Goal: Find contact information: Find contact information

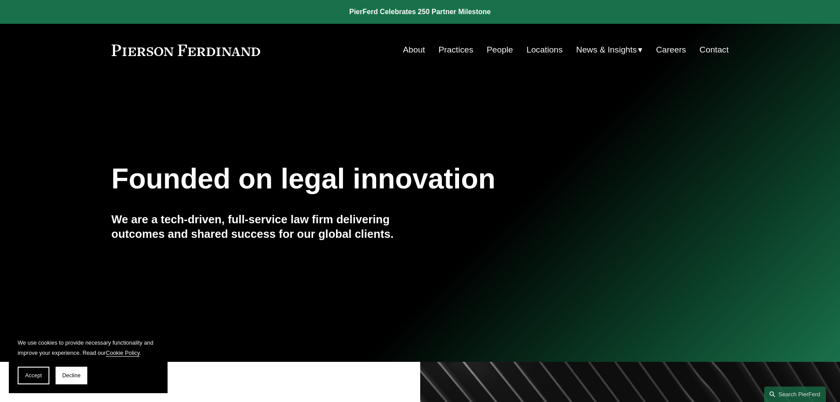
click at [540, 51] on link "Locations" at bounding box center [544, 49] width 36 height 17
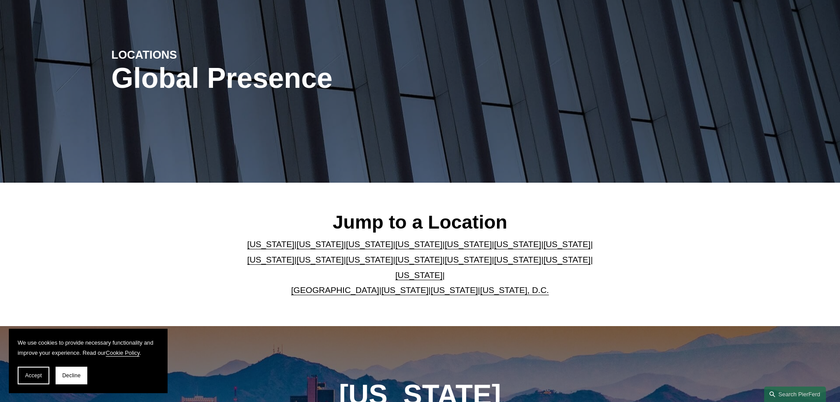
scroll to position [88, 0]
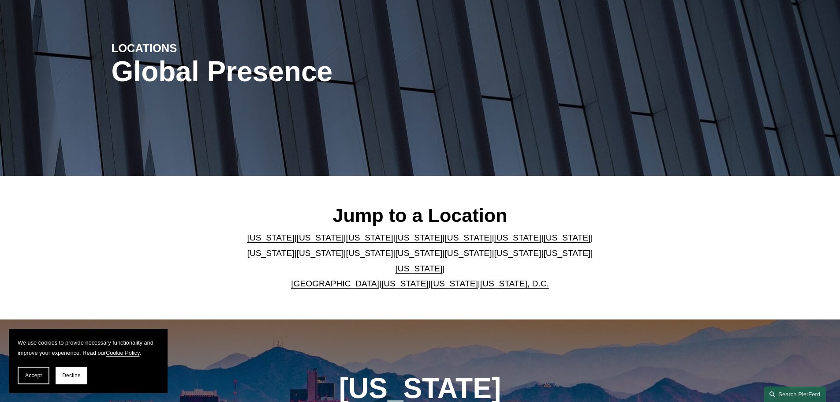
click at [324, 279] on link "United Kingdom" at bounding box center [335, 283] width 88 height 9
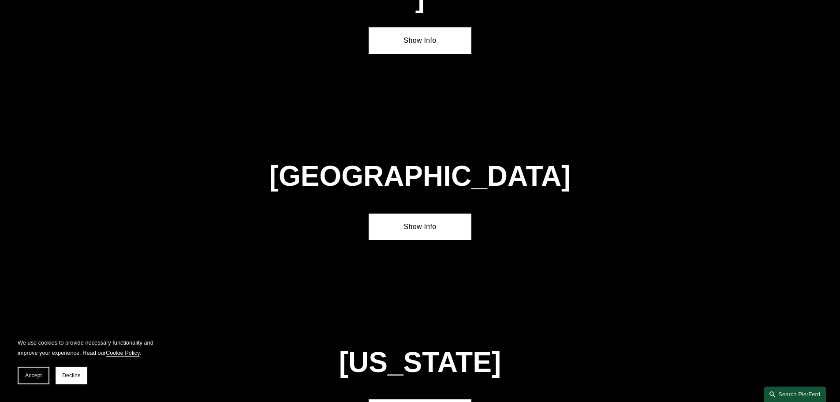
scroll to position [3186, 0]
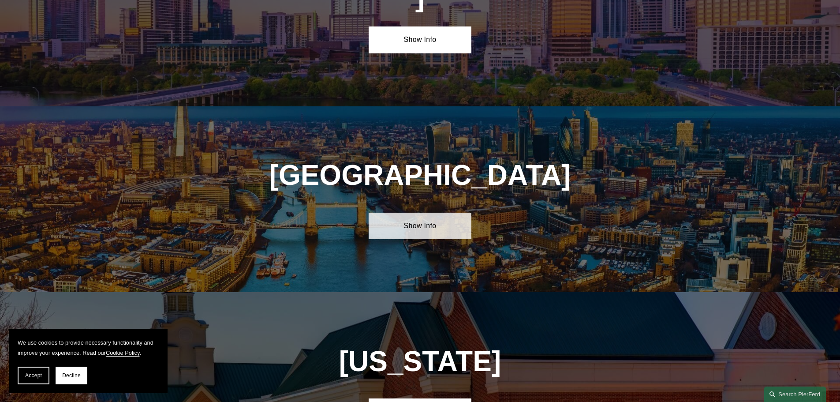
click at [416, 212] on link "Show Info" at bounding box center [419, 225] width 103 height 26
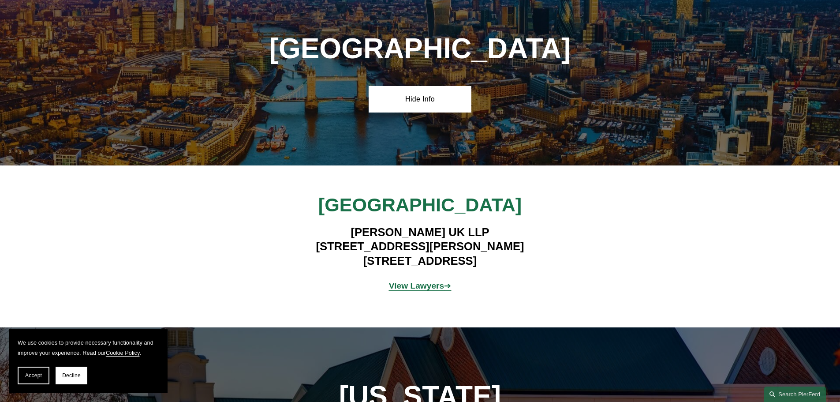
scroll to position [3362, 0]
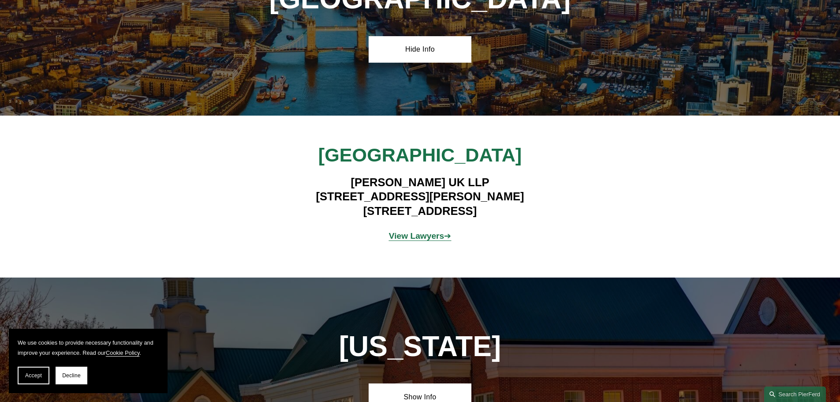
click at [414, 231] on strong "View Lawyers" at bounding box center [417, 235] width 56 height 9
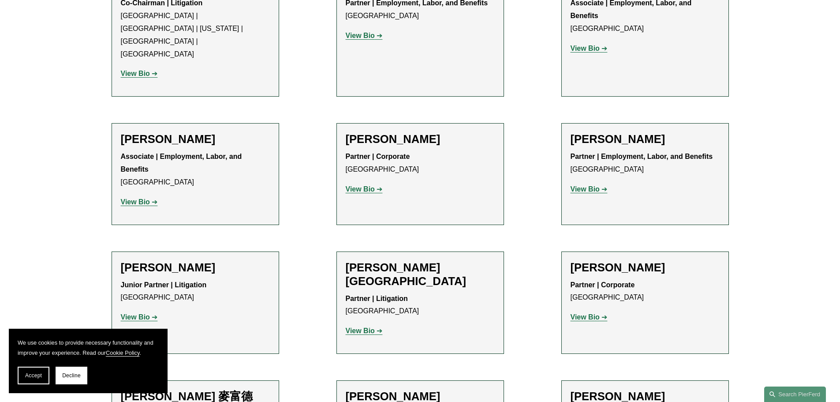
scroll to position [573, 0]
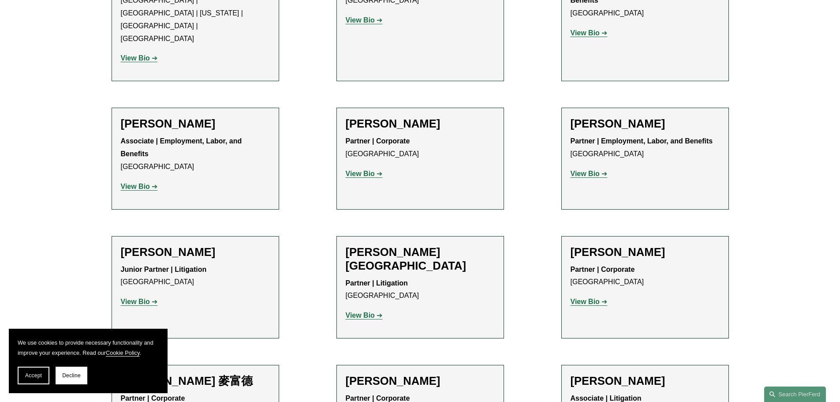
click at [143, 182] on strong "View Bio" at bounding box center [135, 185] width 29 height 7
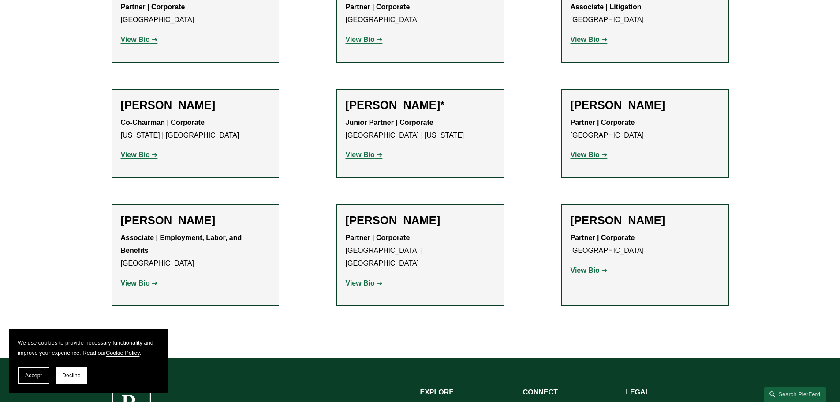
scroll to position [970, 0]
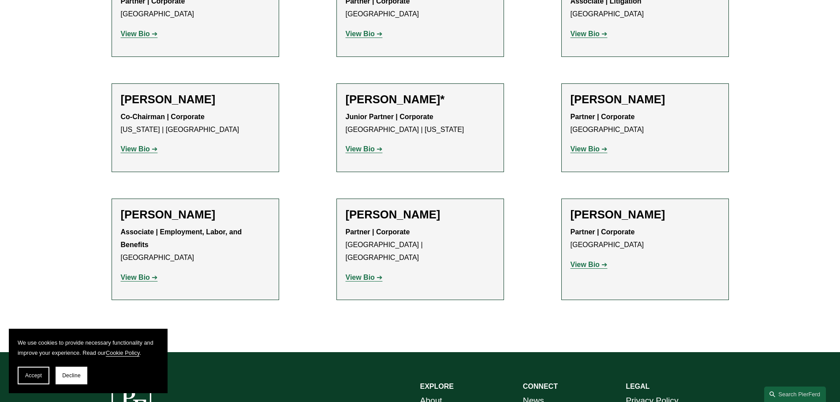
click at [143, 273] on strong "View Bio" at bounding box center [135, 276] width 29 height 7
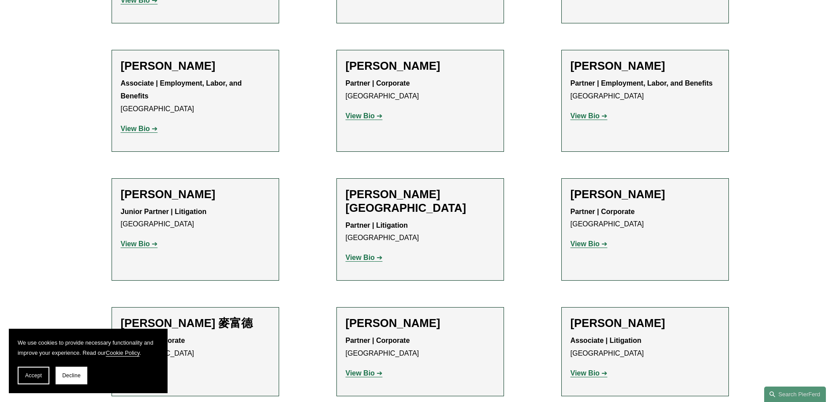
scroll to position [617, 0]
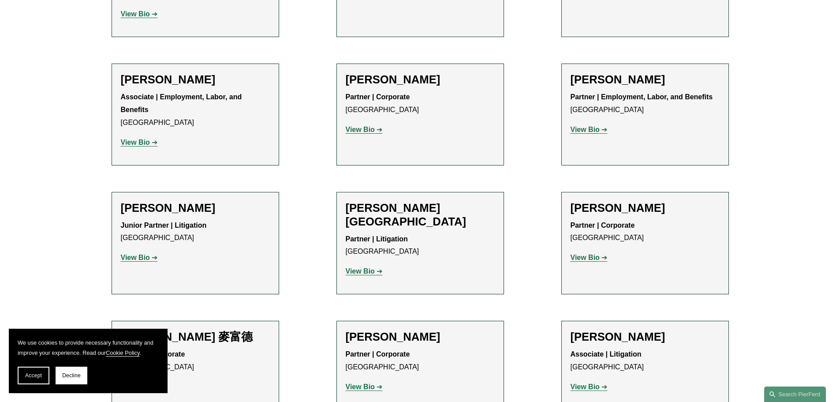
click at [581, 253] on strong "View Bio" at bounding box center [584, 256] width 29 height 7
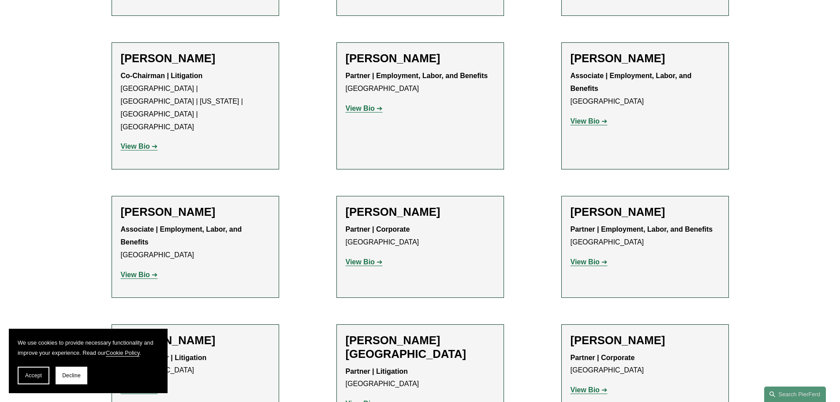
scroll to position [441, 0]
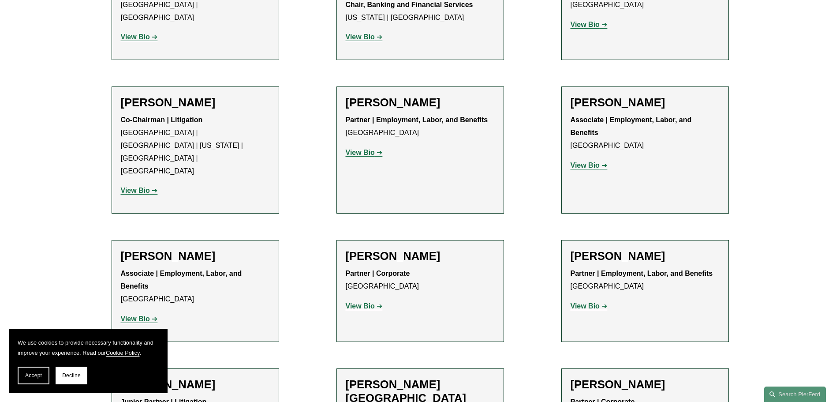
click at [585, 165] on strong "View Bio" at bounding box center [584, 164] width 29 height 7
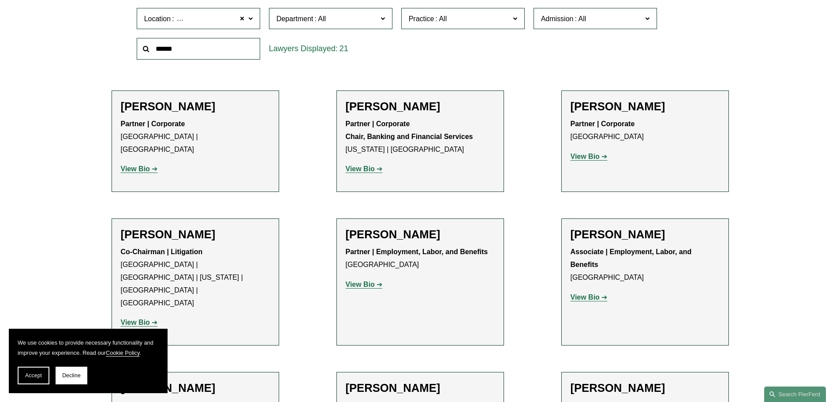
scroll to position [309, 0]
click at [133, 165] on strong "View Bio" at bounding box center [135, 168] width 29 height 7
click at [582, 156] on strong "View Bio" at bounding box center [584, 156] width 29 height 7
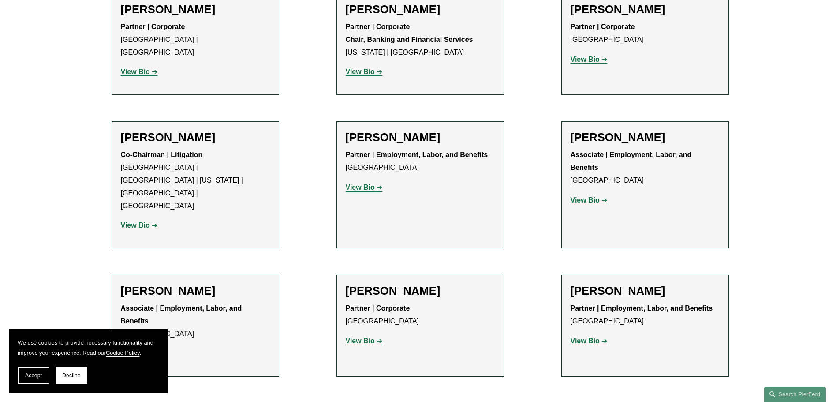
scroll to position [441, 0]
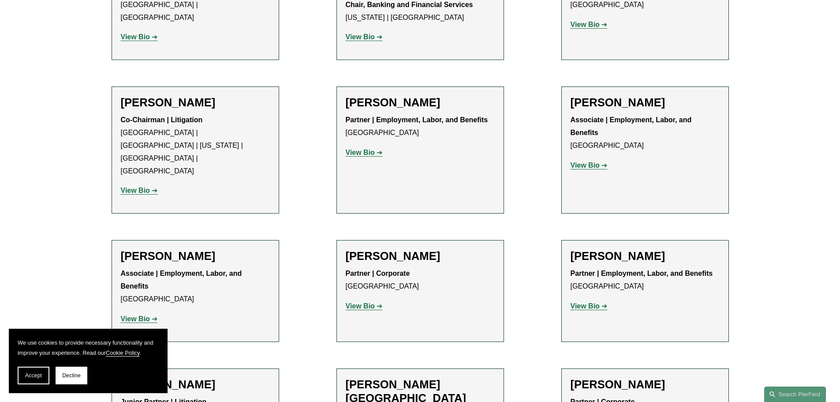
click at [576, 165] on strong "View Bio" at bounding box center [584, 164] width 29 height 7
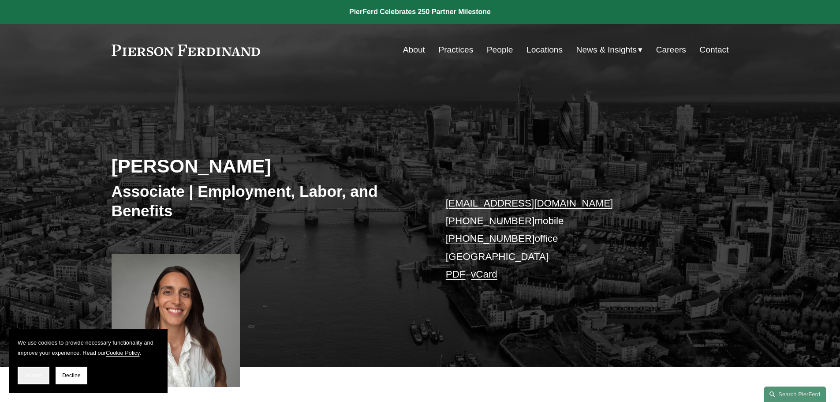
click at [28, 376] on span "Accept" at bounding box center [33, 375] width 17 height 6
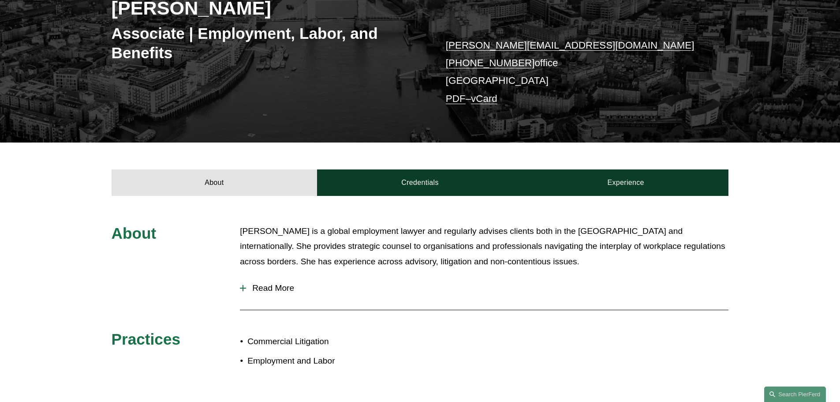
scroll to position [176, 0]
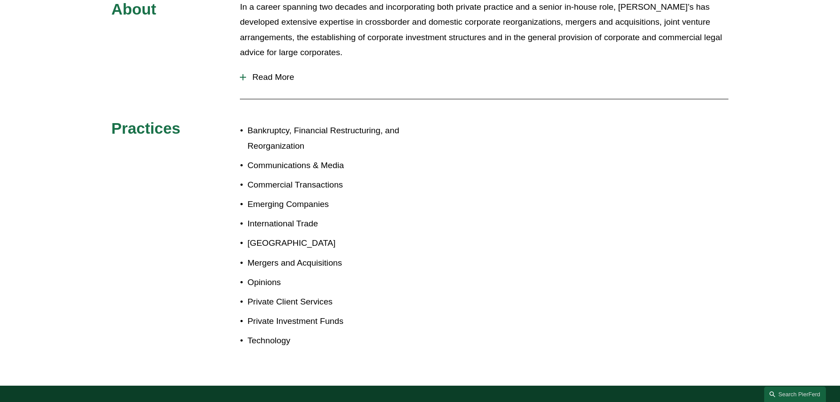
scroll to position [397, 0]
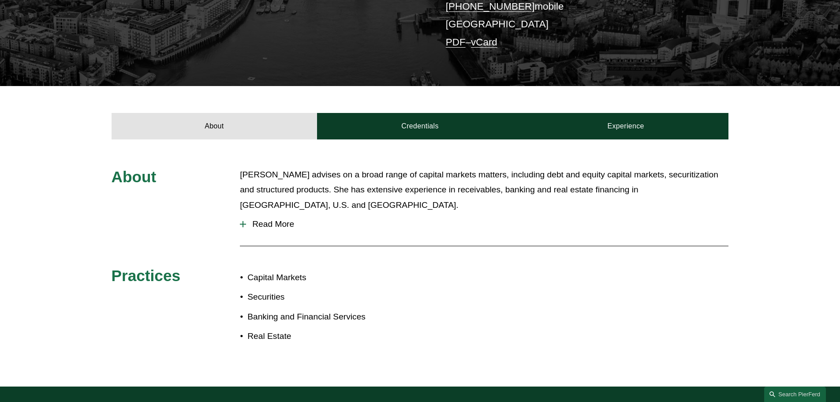
scroll to position [220, 0]
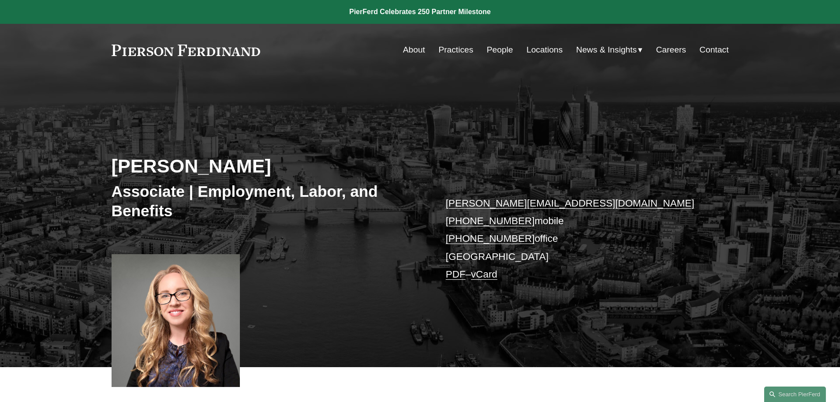
click at [515, 202] on link "[PERSON_NAME][EMAIL_ADDRESS][DOMAIN_NAME]" at bounding box center [570, 202] width 249 height 11
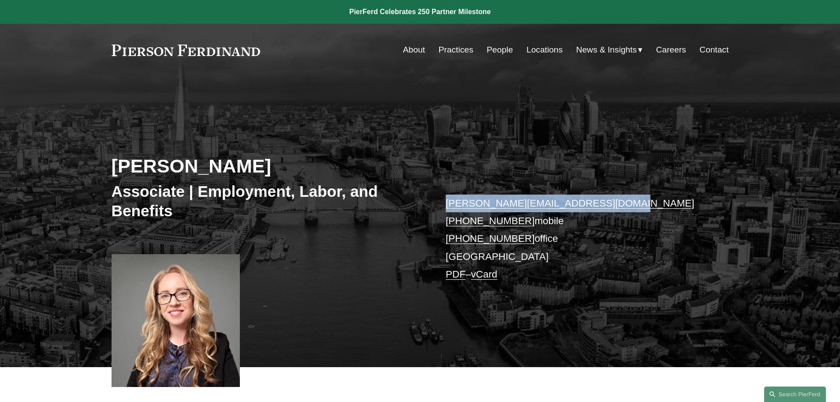
drag, startPoint x: 618, startPoint y: 207, endPoint x: 439, endPoint y: 204, distance: 179.4
click at [439, 204] on div "[PERSON_NAME] Associate | Employment, Labor, and Benefits [PERSON_NAME][EMAIL_A…" at bounding box center [420, 233] width 840 height 265
copy link "[PERSON_NAME][EMAIL_ADDRESS][DOMAIN_NAME]"
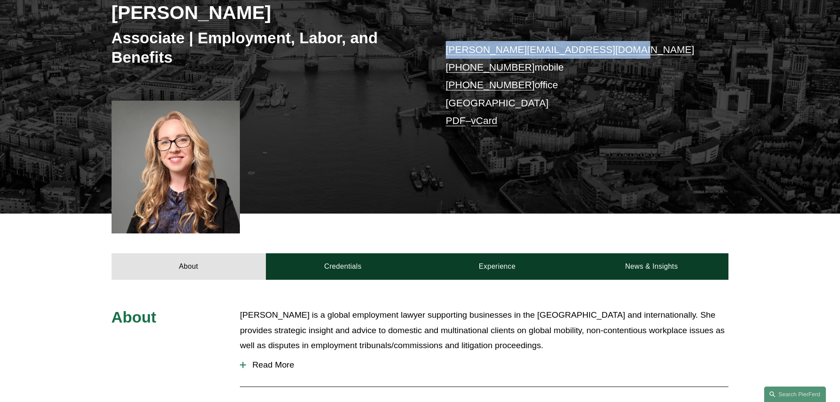
scroll to position [176, 0]
